Goal: Task Accomplishment & Management: Manage account settings

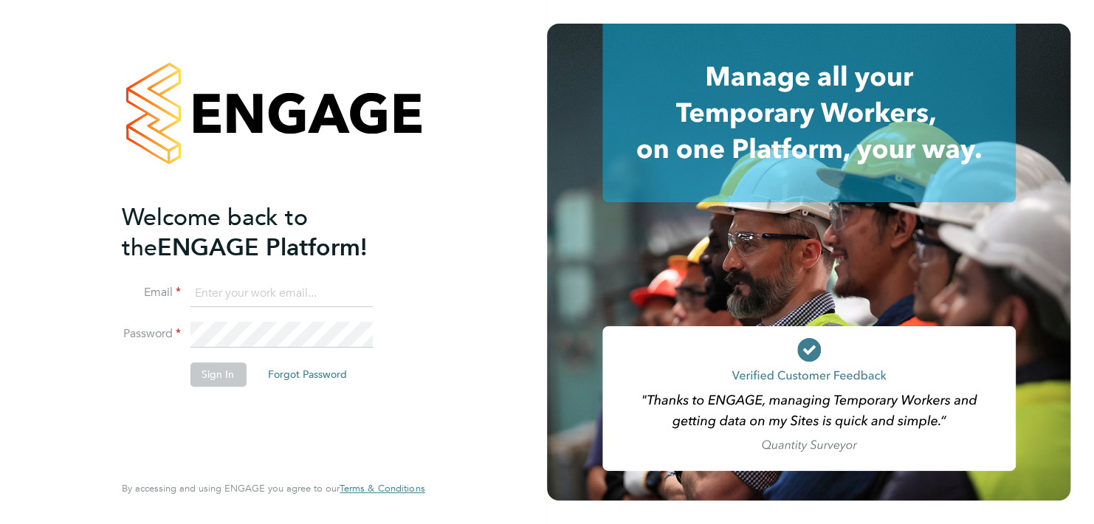
type input "[PERSON_NAME][EMAIL_ADDRESS][DOMAIN_NAME]"
click at [223, 365] on button "Sign In" at bounding box center [218, 374] width 56 height 24
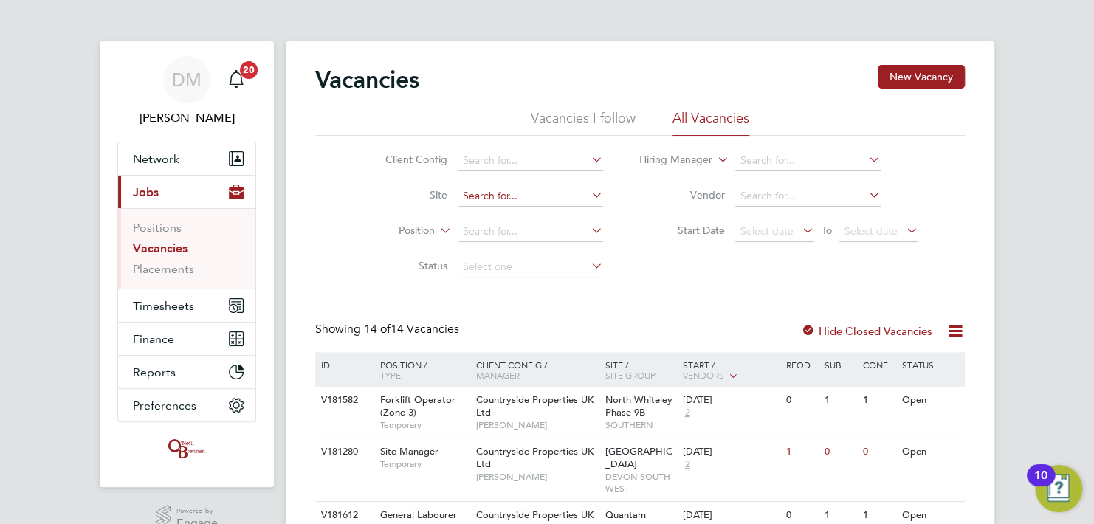
click at [486, 198] on input at bounding box center [529, 196] width 145 height 21
click at [510, 215] on li "Quant am Fields, Littleport" at bounding box center [556, 216] width 198 height 20
type input "Quantam Fields, Littleport"
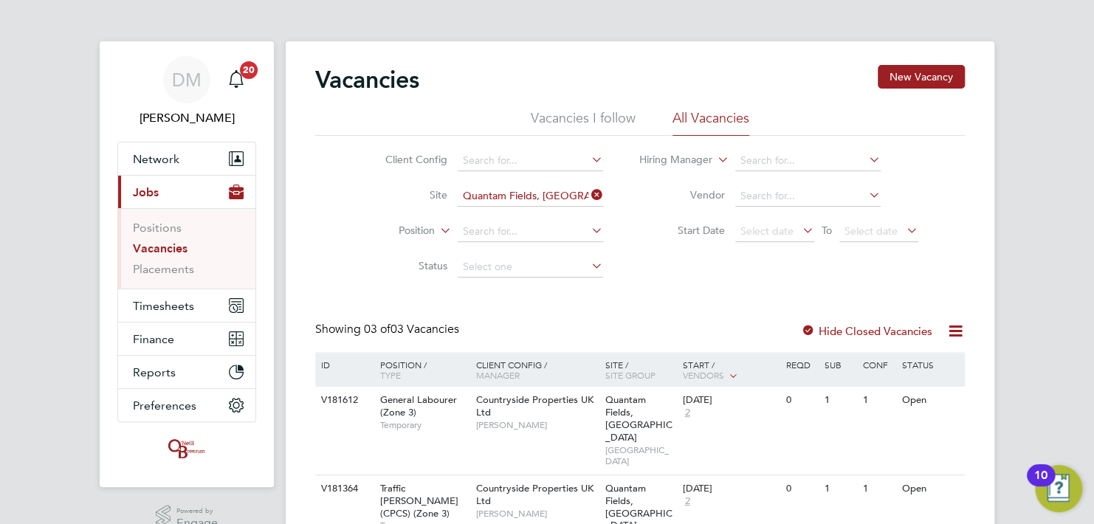
click at [381, 299] on div "Vacancies New Vacancy Vacancies I follow All Vacancies Client Config Site Quant…" at bounding box center [639, 358] width 649 height 587
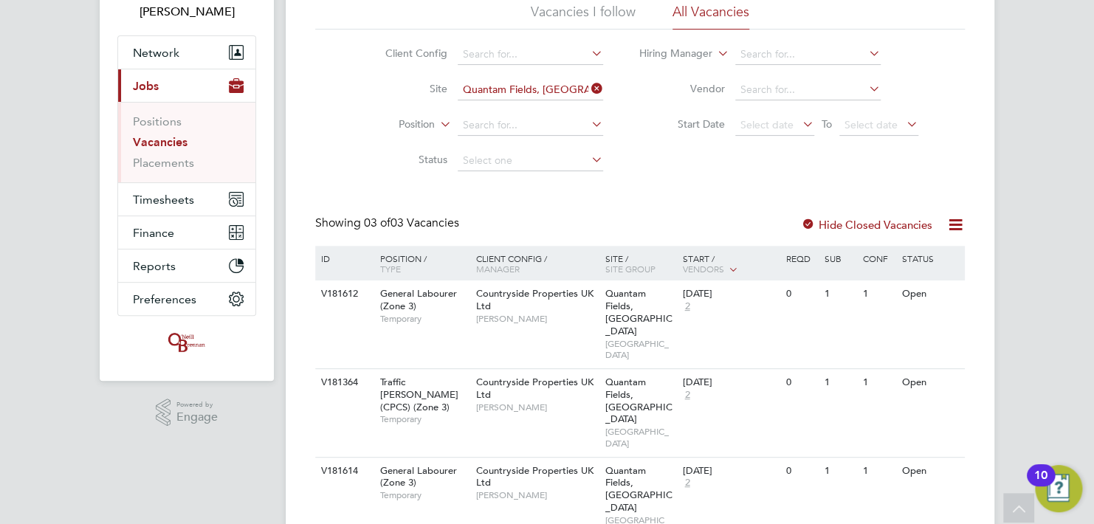
scroll to position [108, 0]
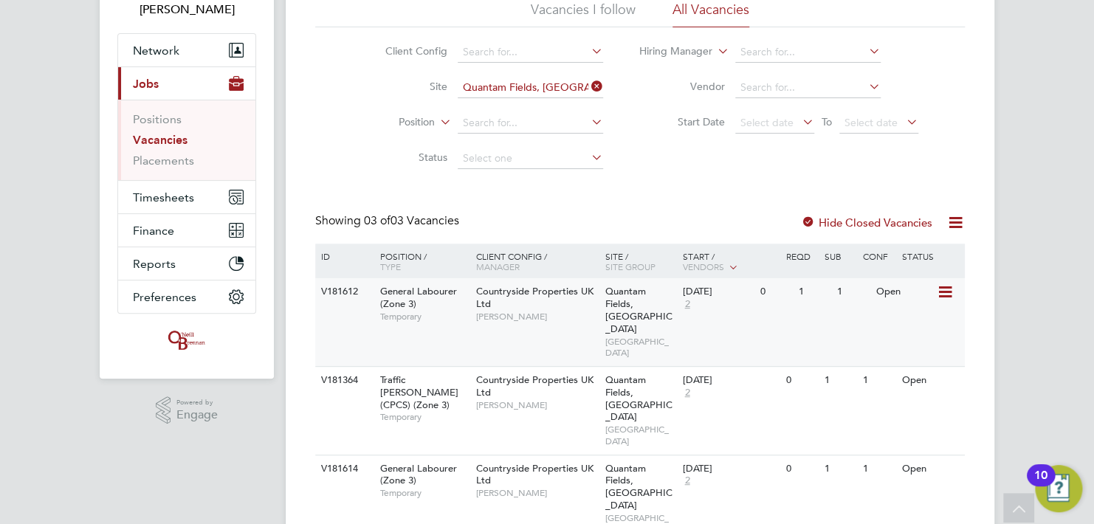
click at [588, 297] on span "Countryside Properties UK Ltd" at bounding box center [534, 297] width 117 height 25
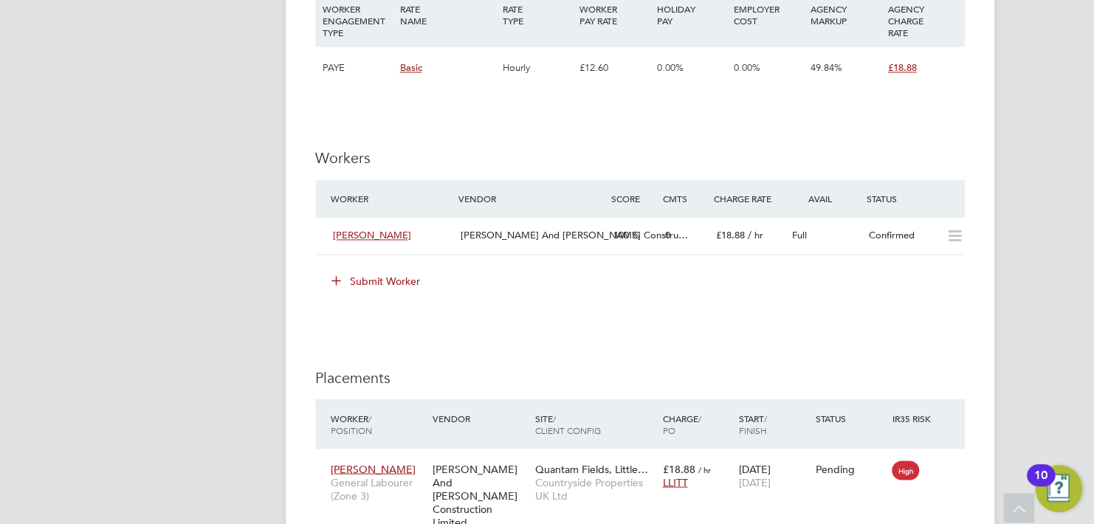
scroll to position [1151, 0]
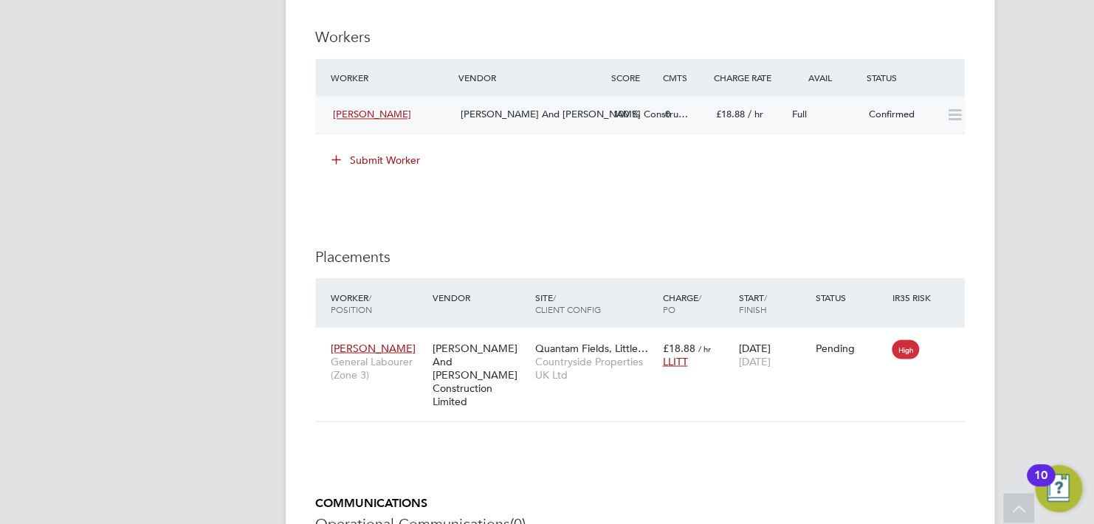
click at [364, 109] on span "[PERSON_NAME]" at bounding box center [372, 114] width 78 height 13
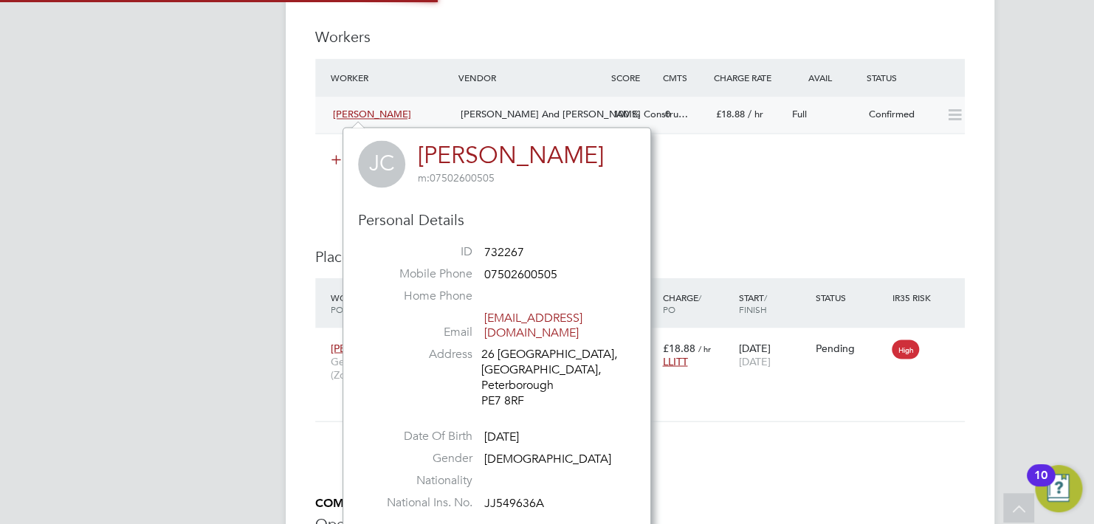
scroll to position [387, 308]
click at [939, 120] on div at bounding box center [952, 115] width 26 height 24
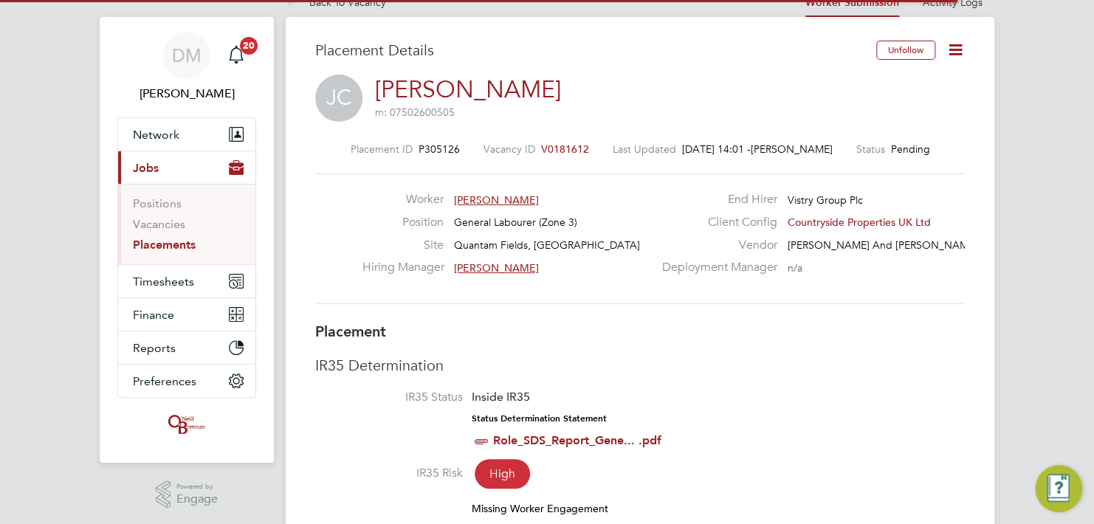
scroll to position [14, 108]
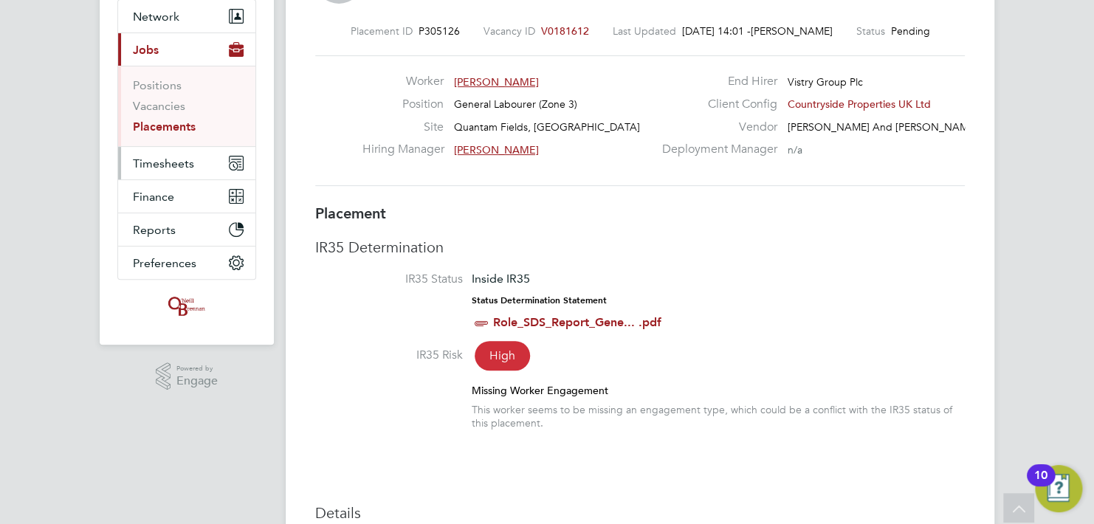
click at [173, 156] on span "Timesheets" at bounding box center [163, 163] width 61 height 14
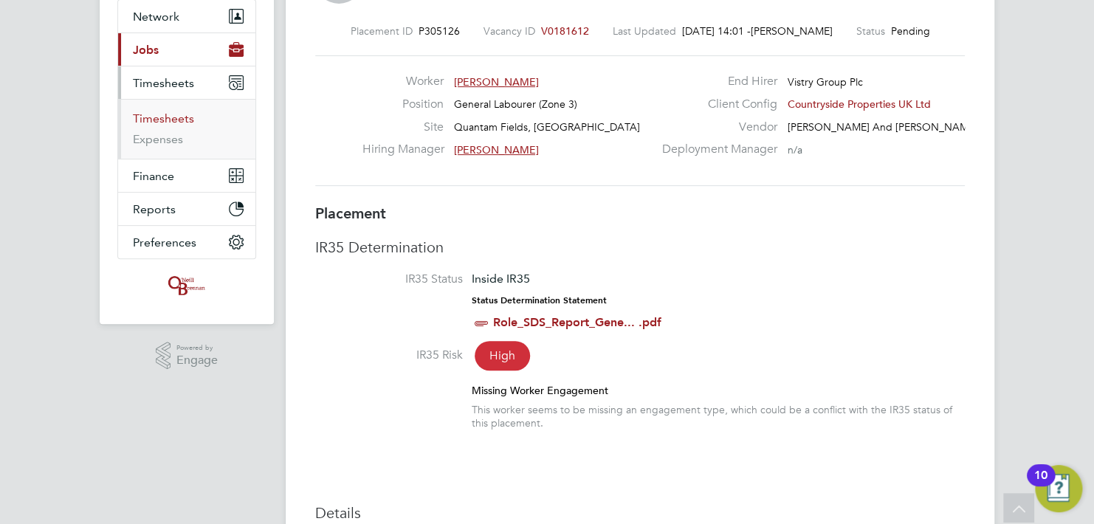
click at [156, 120] on link "Timesheets" at bounding box center [163, 118] width 61 height 14
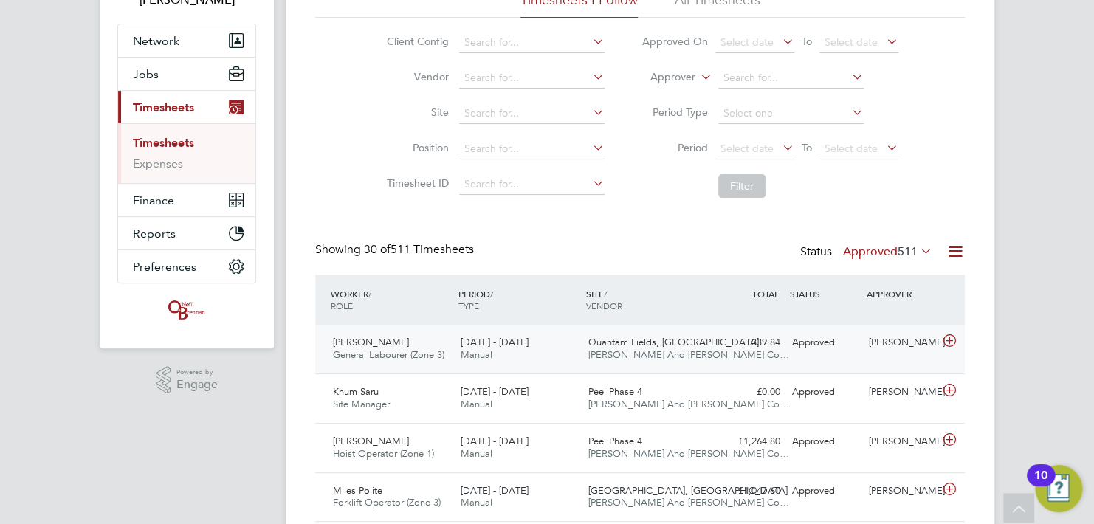
click at [947, 341] on icon at bounding box center [949, 341] width 18 height 12
